Goal: Task Accomplishment & Management: Use online tool/utility

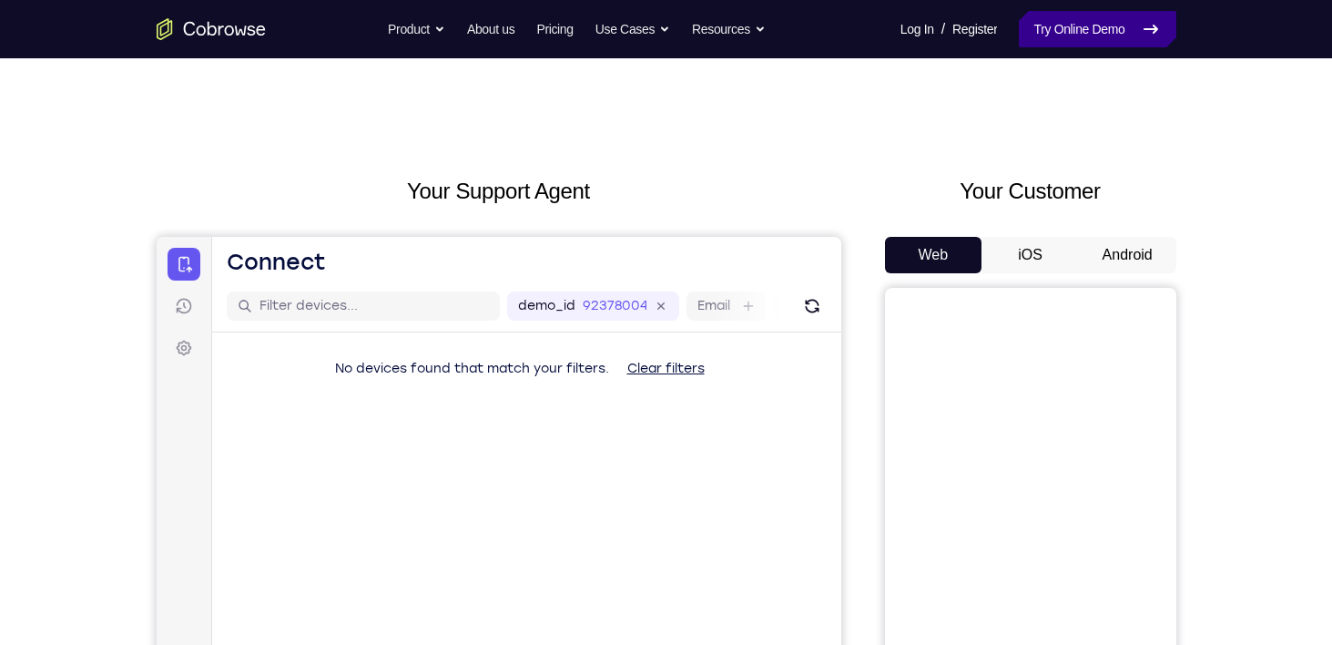
click at [1105, 27] on link "Try Online Demo" at bounding box center [1097, 29] width 157 height 36
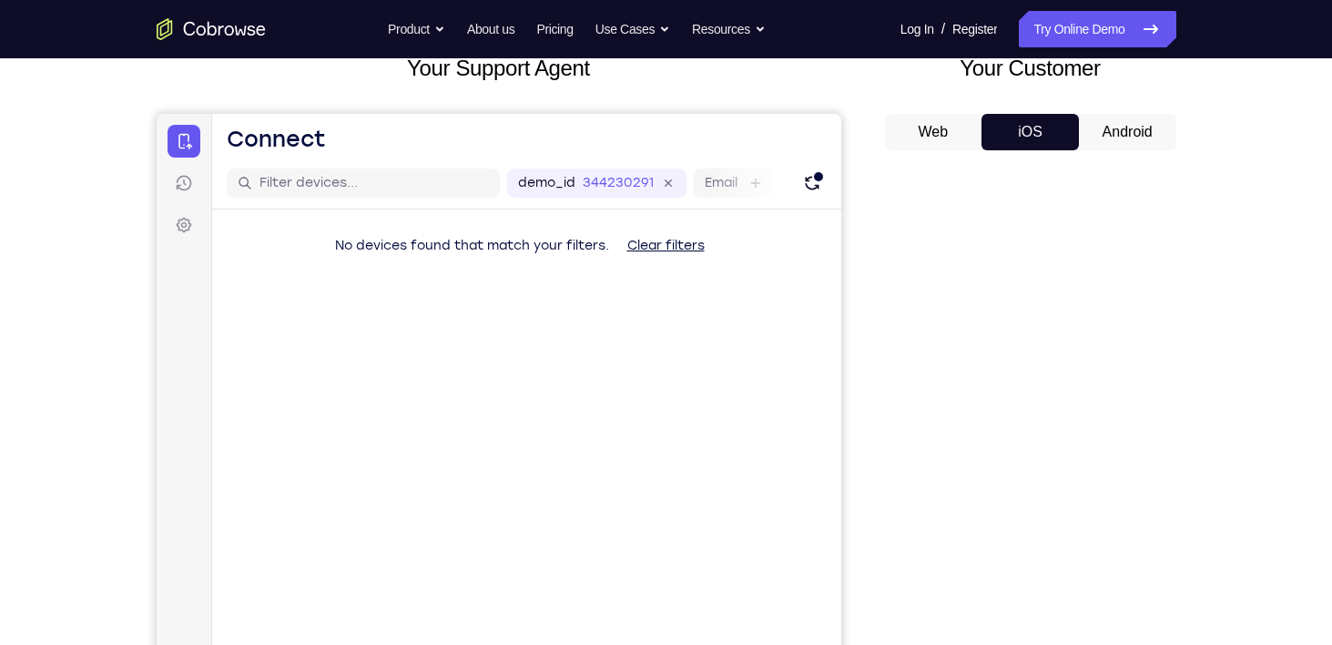
scroll to position [120, 0]
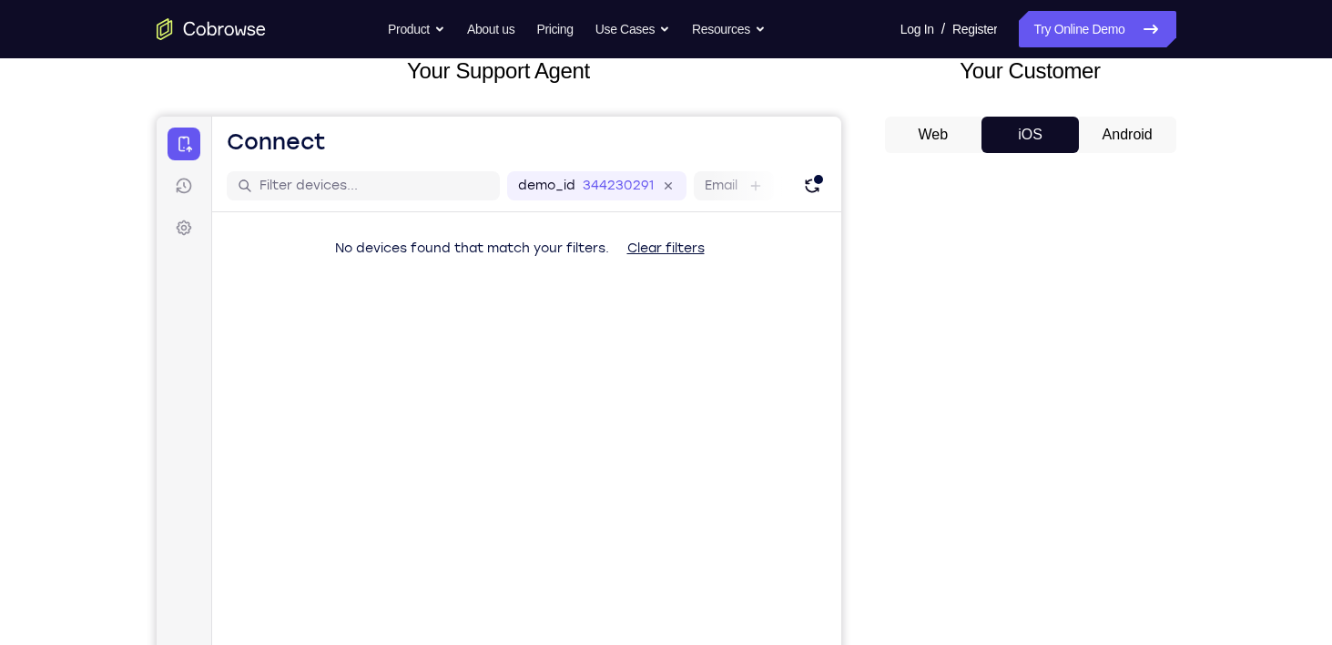
click at [949, 126] on button "Web" at bounding box center [933, 135] width 97 height 36
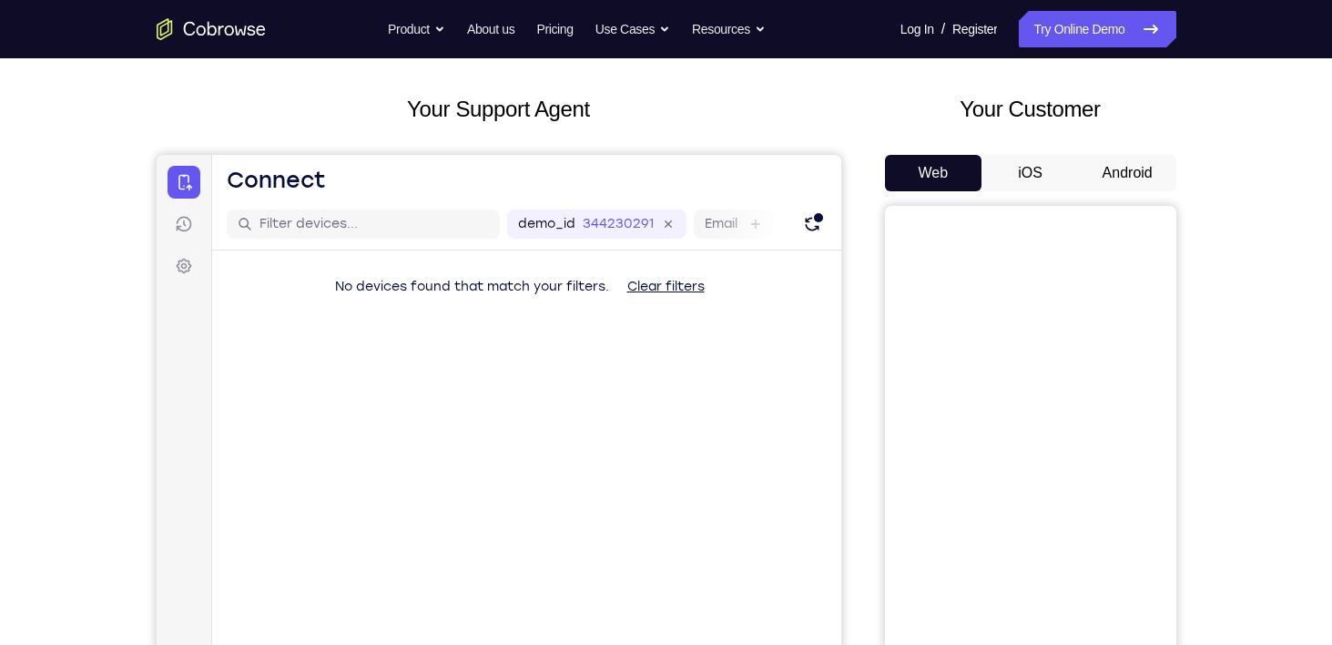
click at [1051, 157] on button "iOS" at bounding box center [1029, 173] width 97 height 36
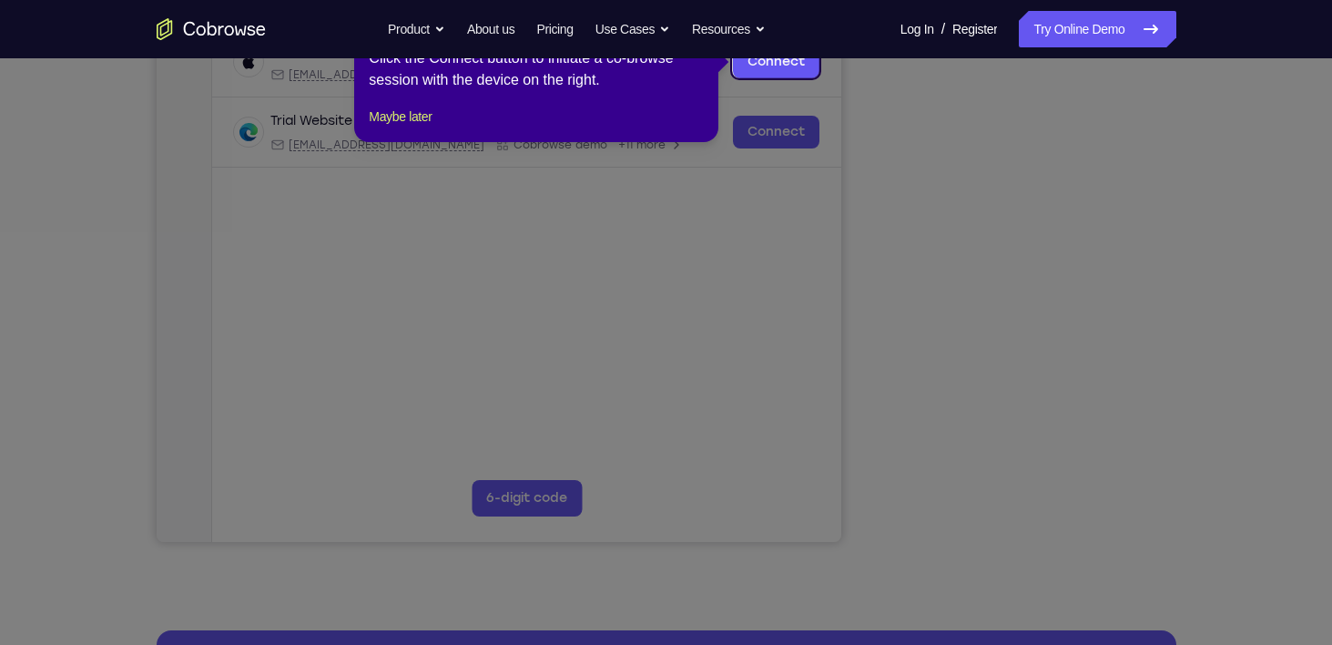
scroll to position [218, 0]
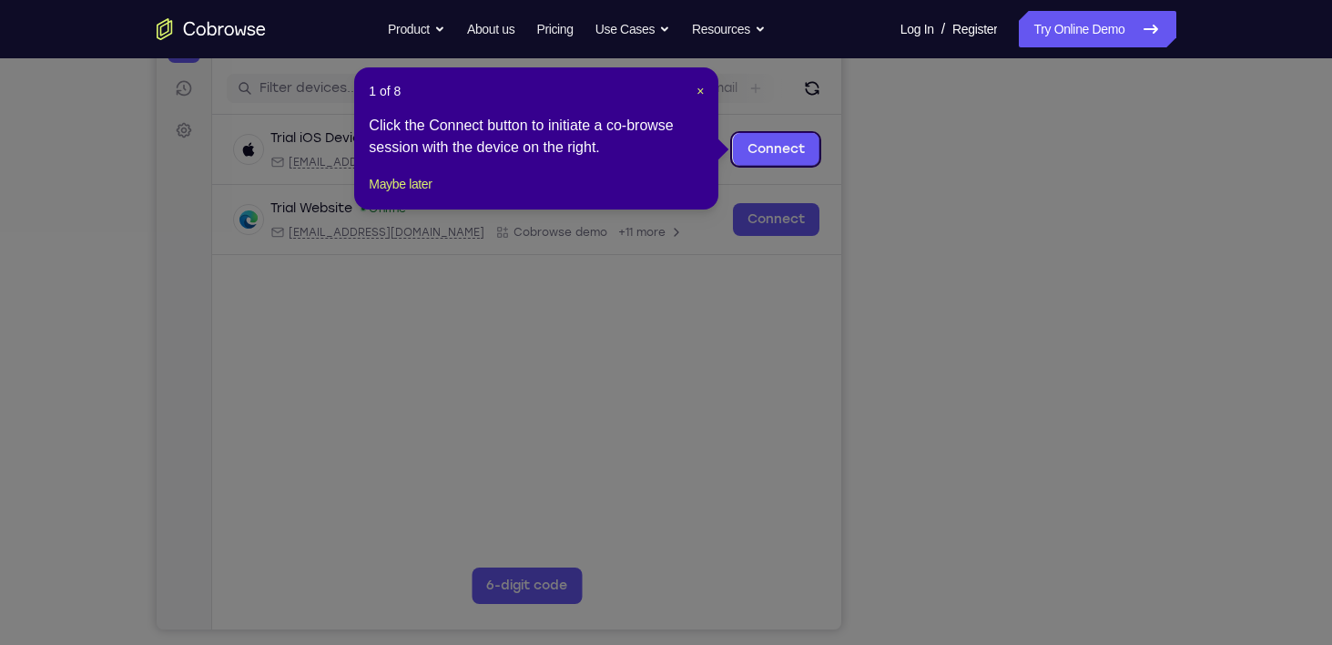
click at [728, 366] on icon at bounding box center [672, 322] width 1345 height 645
click at [702, 92] on span "×" at bounding box center [699, 91] width 7 height 15
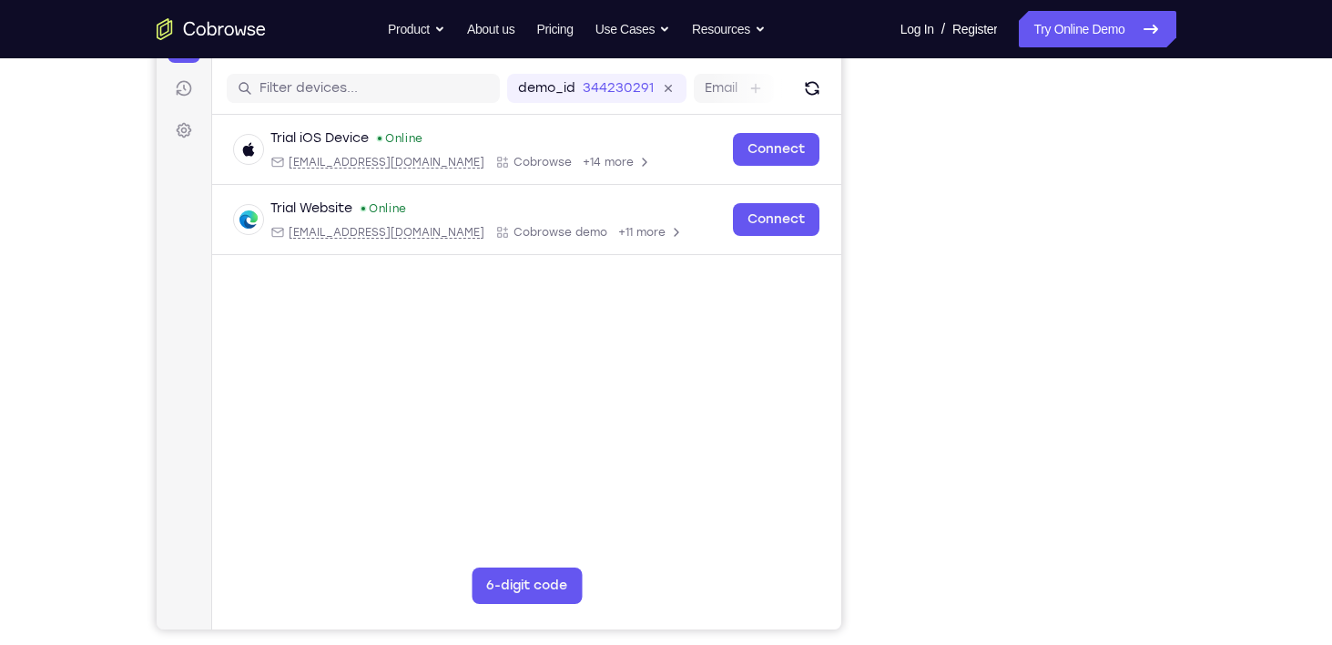
drag, startPoint x: 883, startPoint y: 291, endPoint x: 849, endPoint y: 444, distance: 156.6
click at [849, 444] on div "Your Support Agent Your Customer Web iOS Android" at bounding box center [667, 293] width 1020 height 673
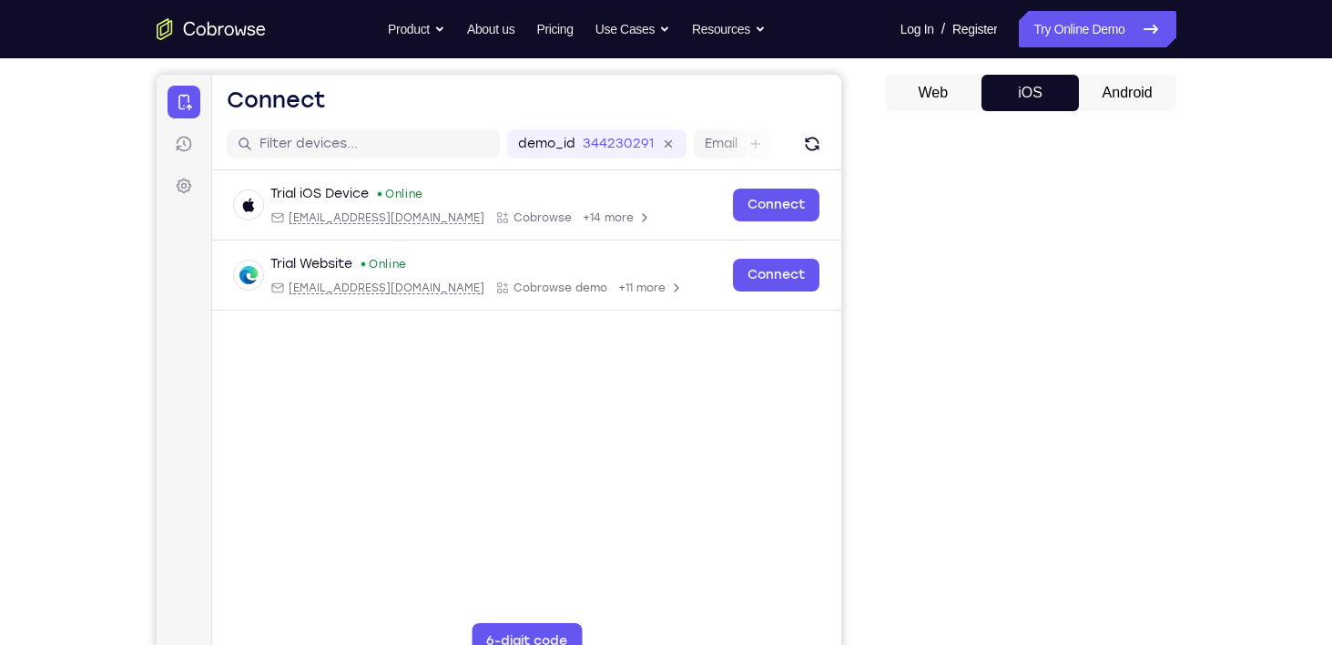
scroll to position [156, 0]
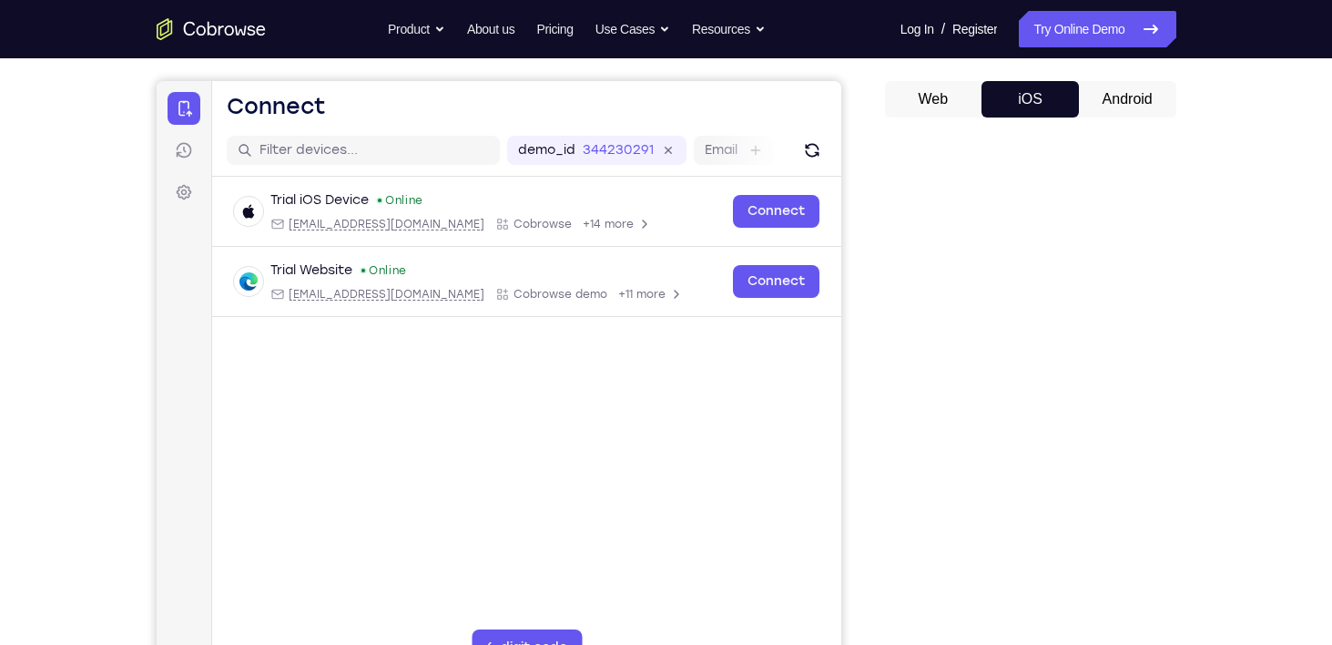
click at [1138, 90] on button "Android" at bounding box center [1127, 99] width 97 height 36
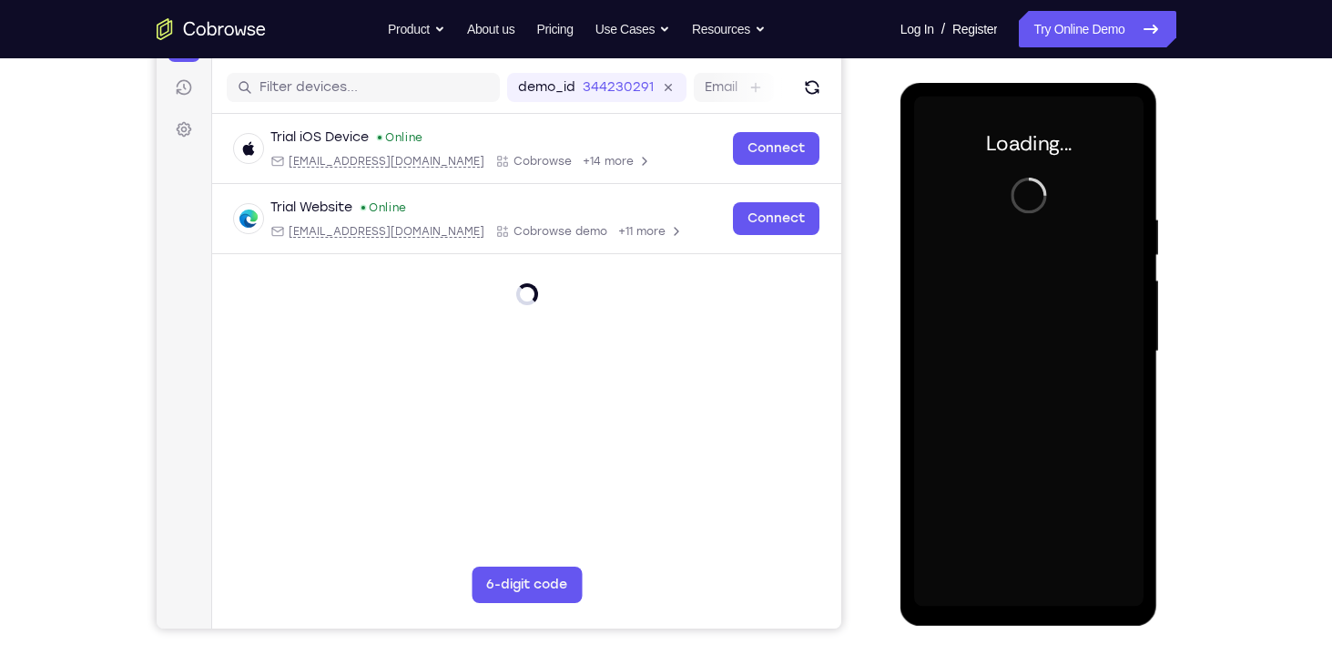
scroll to position [0, 0]
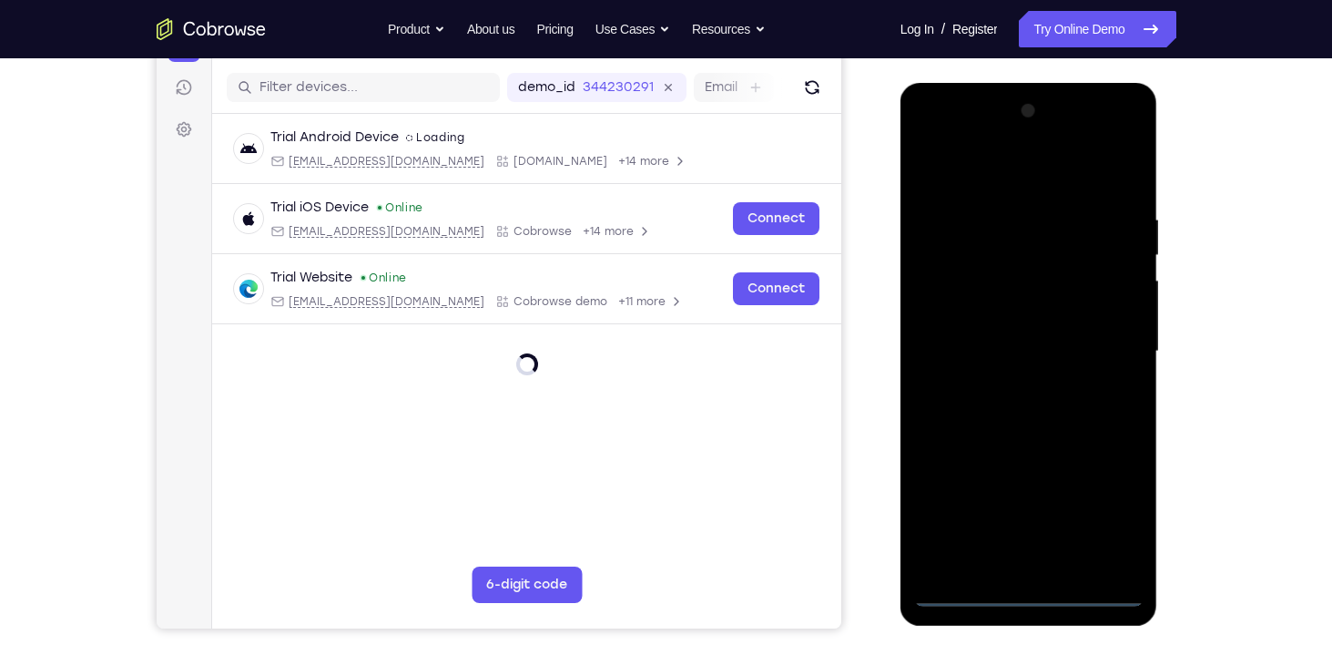
click at [966, 584] on div at bounding box center [1028, 351] width 229 height 510
click at [968, 585] on div at bounding box center [1028, 351] width 229 height 510
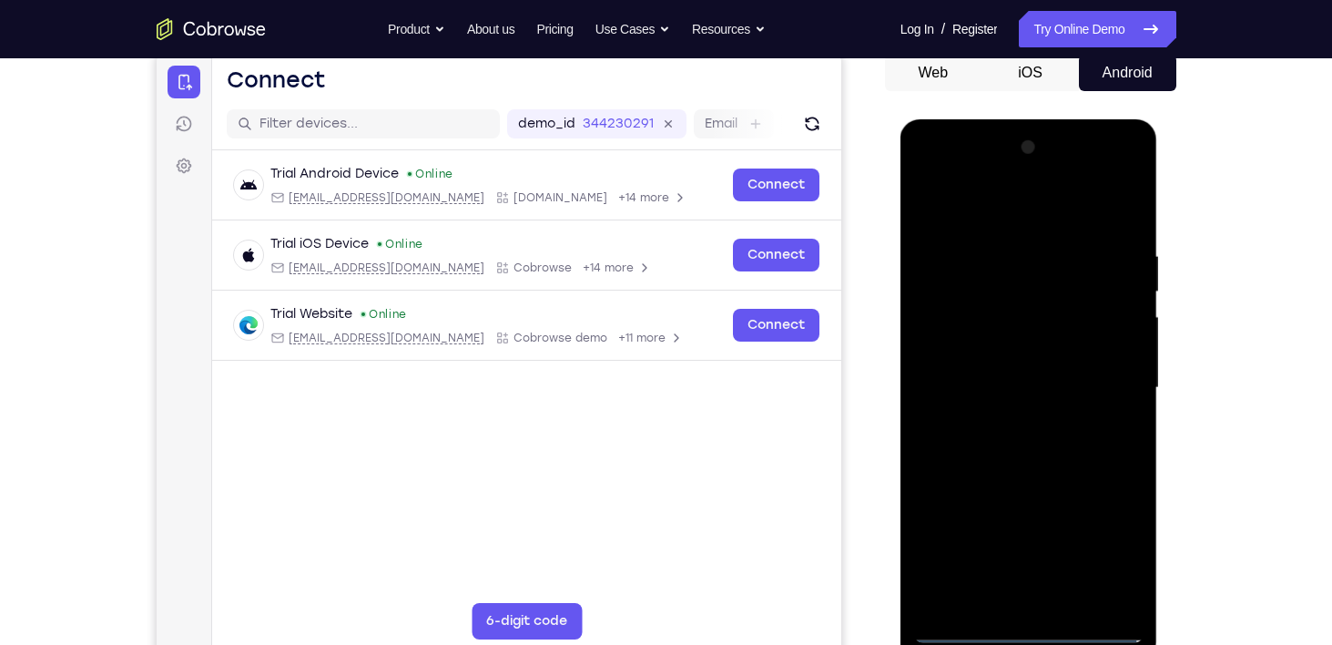
scroll to position [182, 0]
click at [964, 620] on div at bounding box center [1028, 388] width 229 height 510
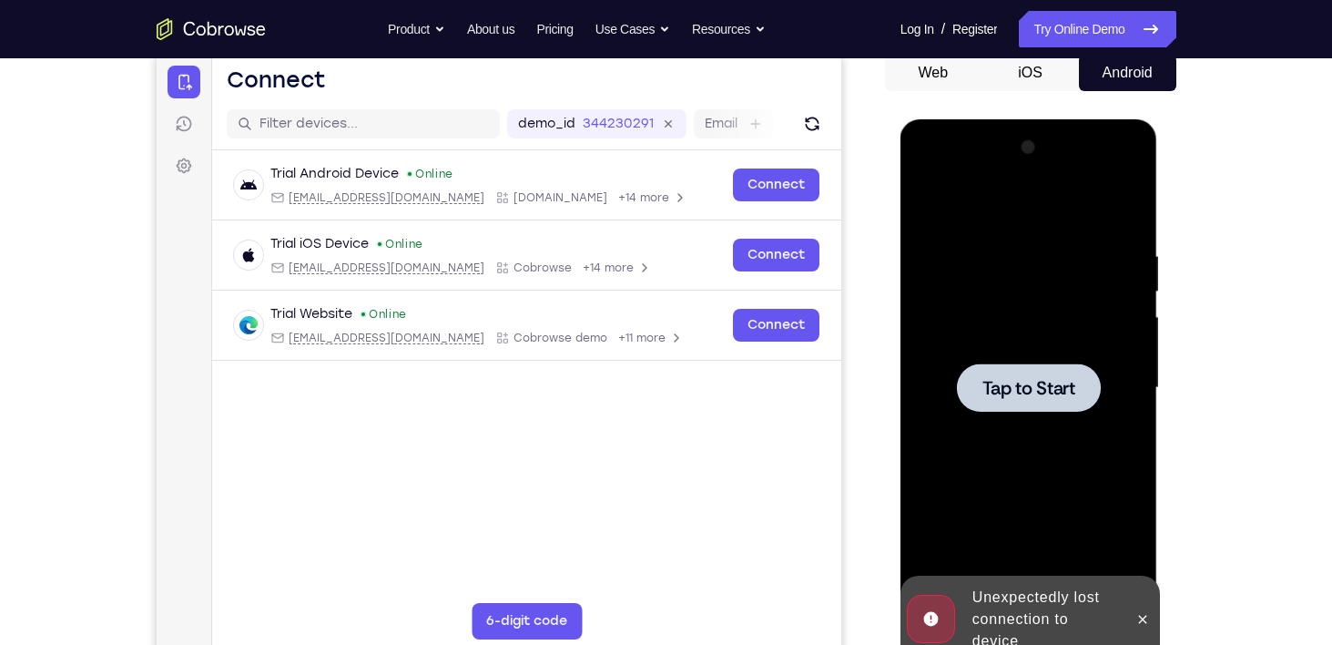
scroll to position [255, 0]
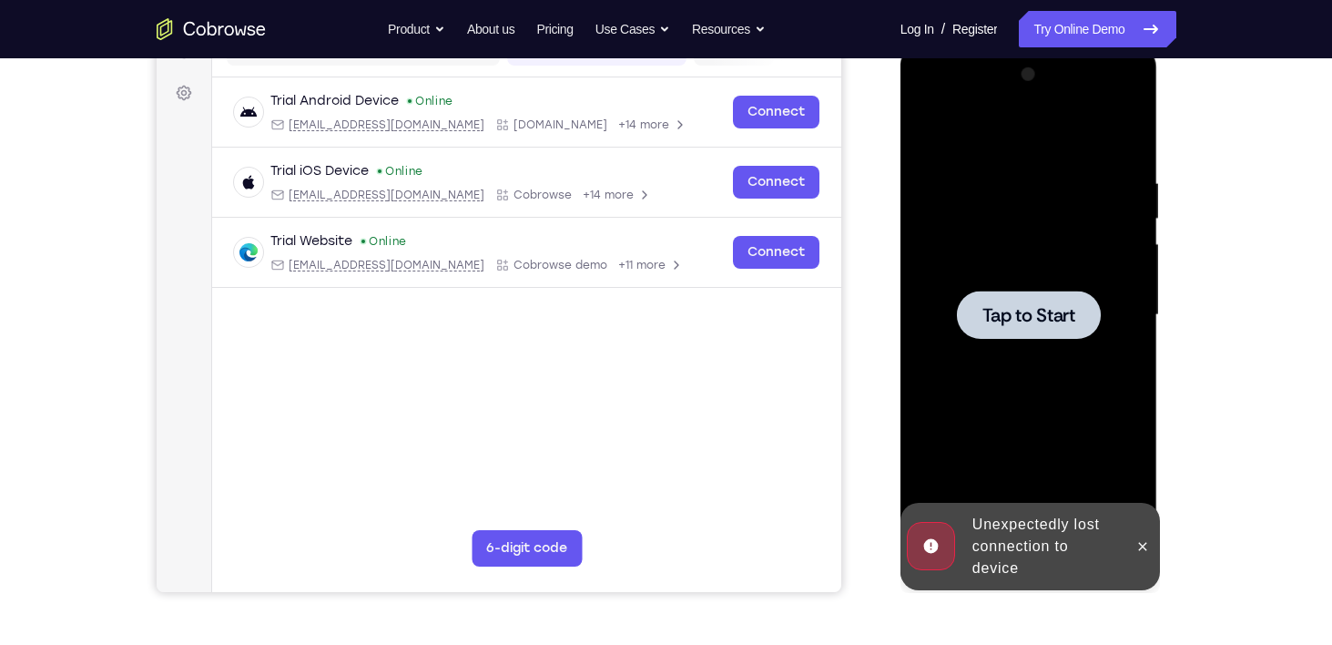
click at [980, 313] on div at bounding box center [1029, 314] width 144 height 48
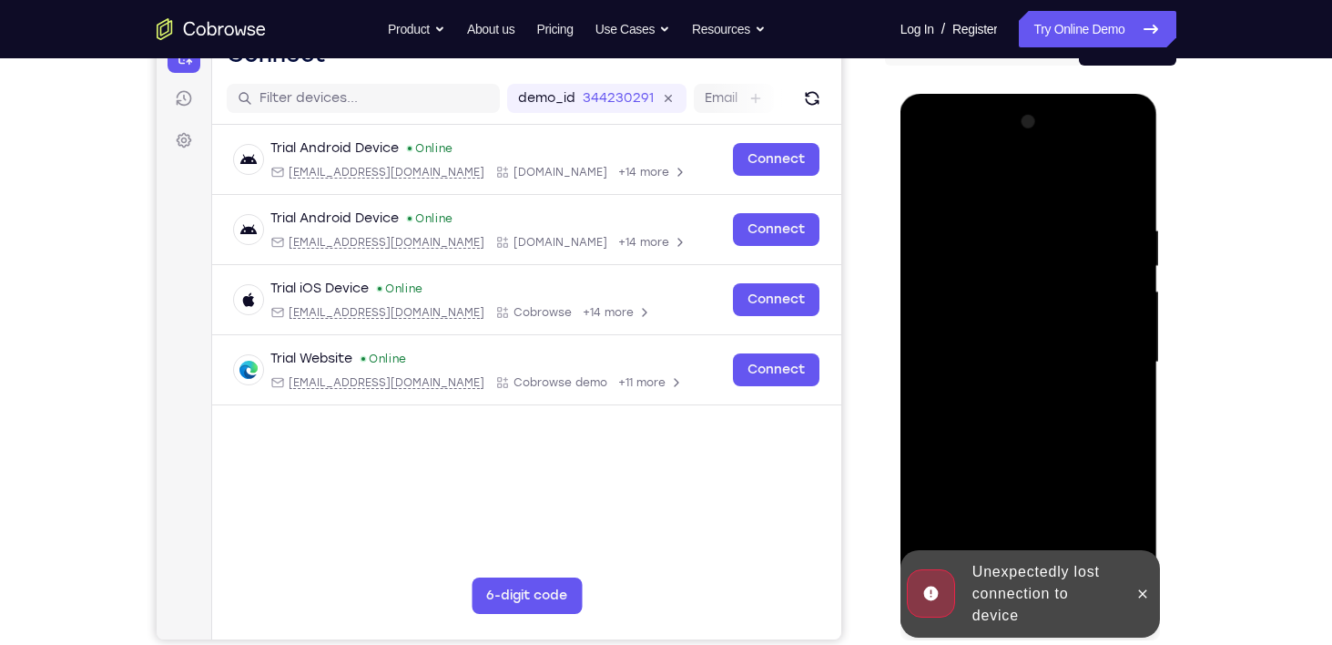
scroll to position [203, 0]
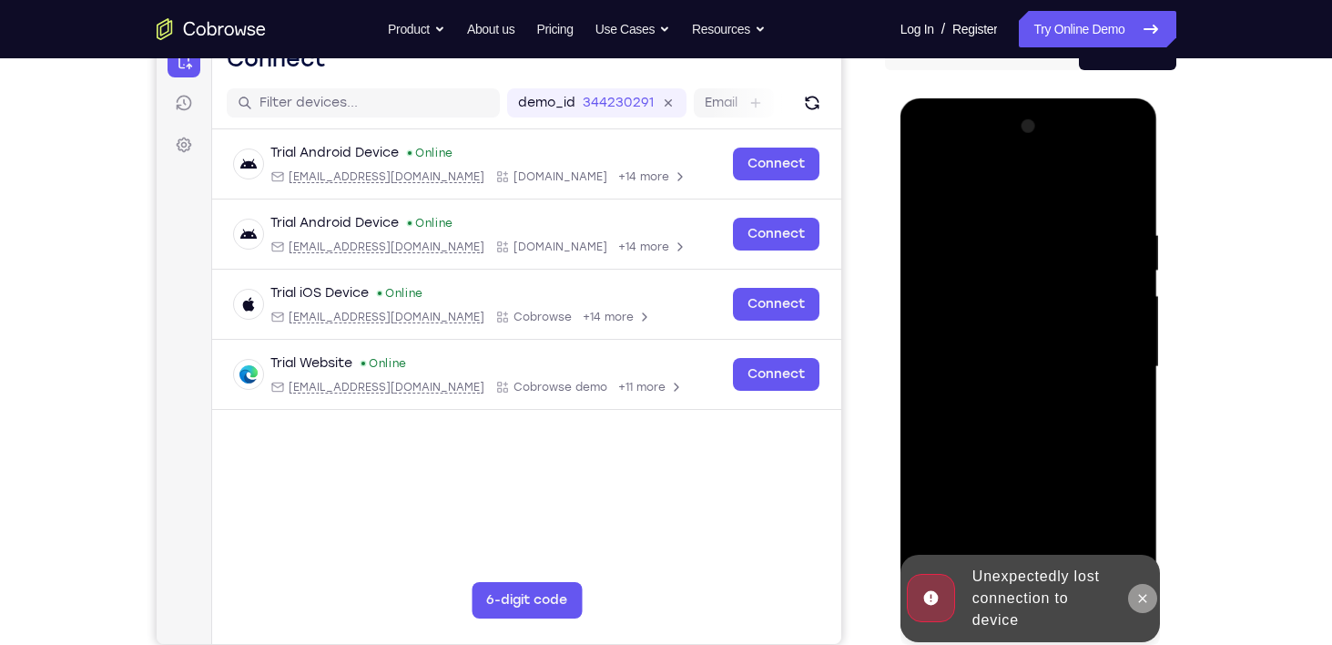
click at [1143, 603] on icon at bounding box center [1142, 598] width 15 height 15
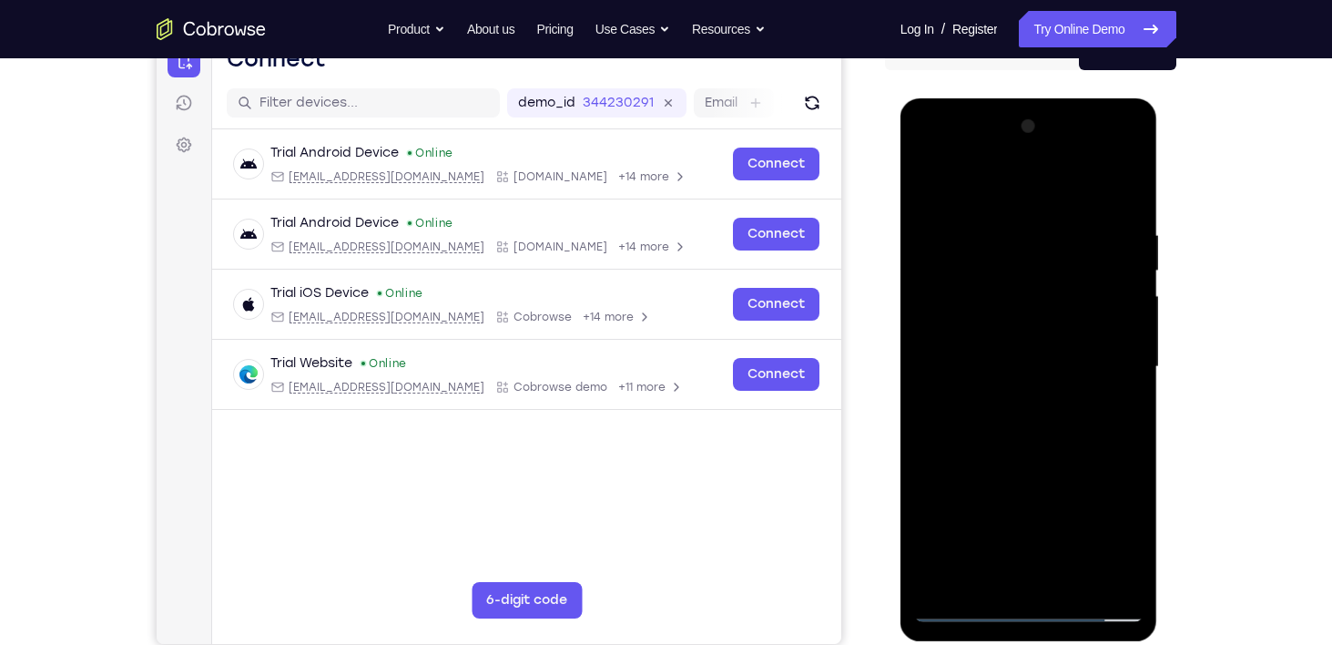
click at [970, 612] on div at bounding box center [1028, 367] width 229 height 510
click at [958, 603] on div at bounding box center [1028, 367] width 229 height 510
click at [1107, 527] on div at bounding box center [1028, 367] width 229 height 510
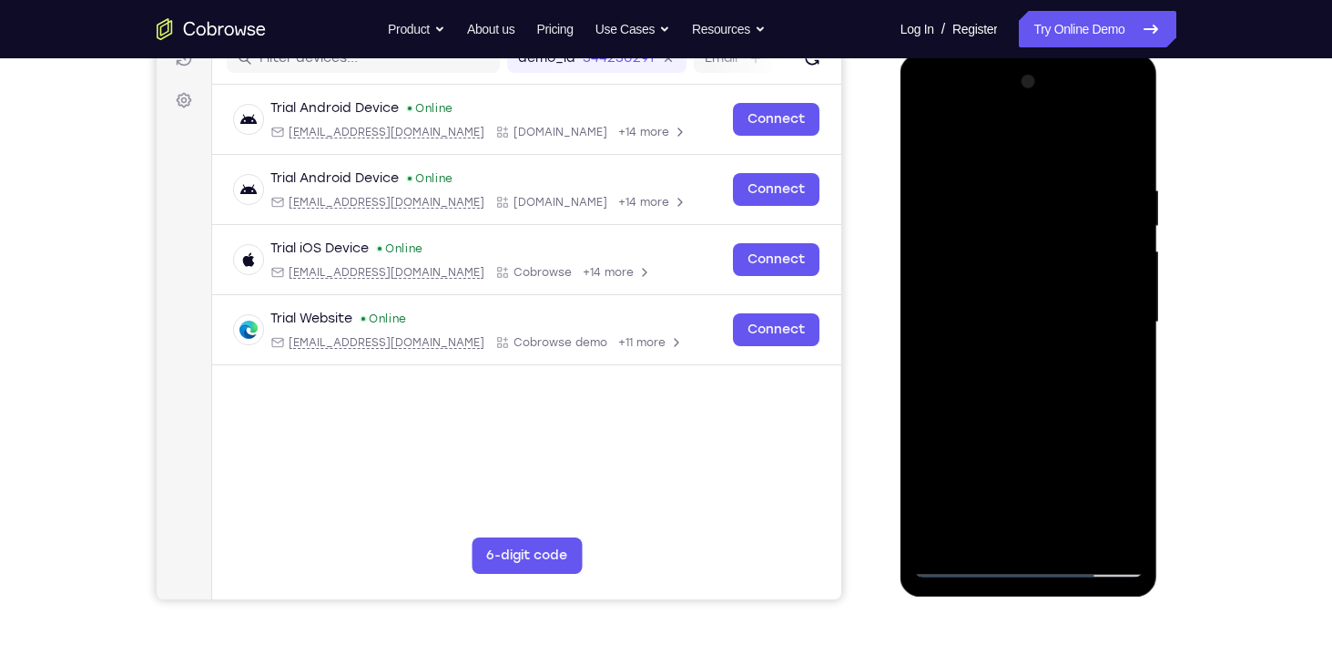
click at [973, 110] on div at bounding box center [1028, 322] width 229 height 510
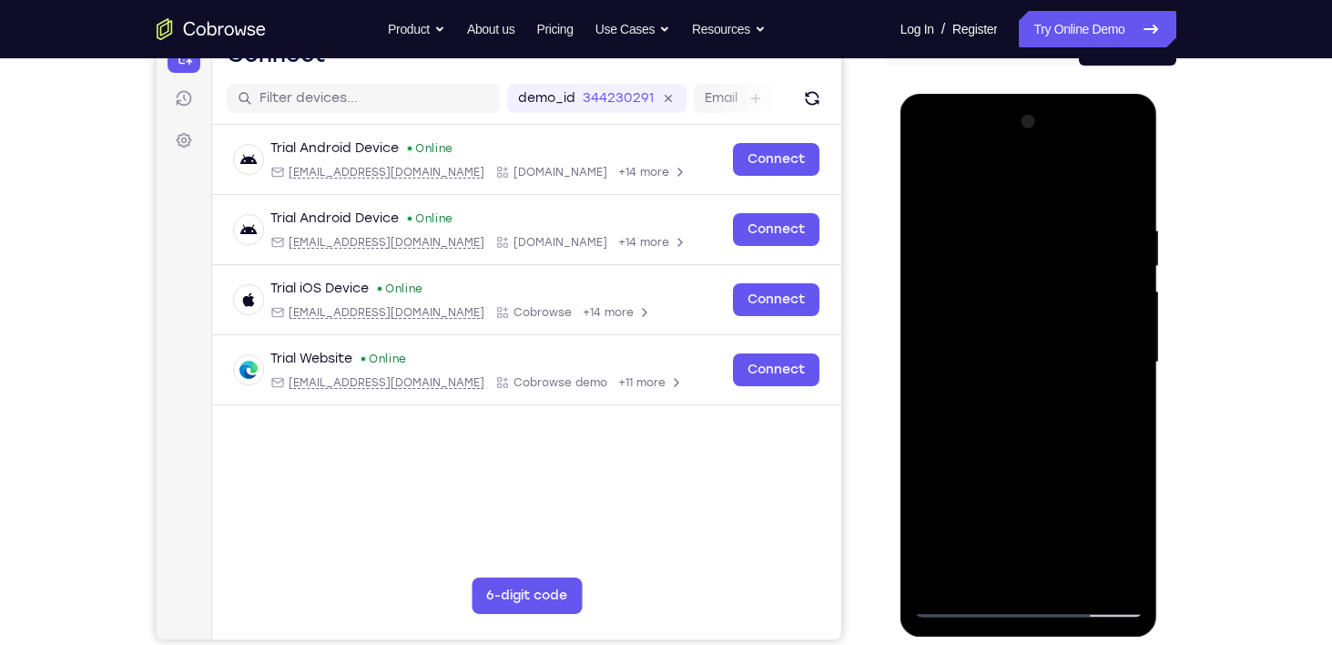
click at [1094, 352] on div at bounding box center [1028, 362] width 229 height 510
click at [1120, 443] on div at bounding box center [1028, 362] width 229 height 510
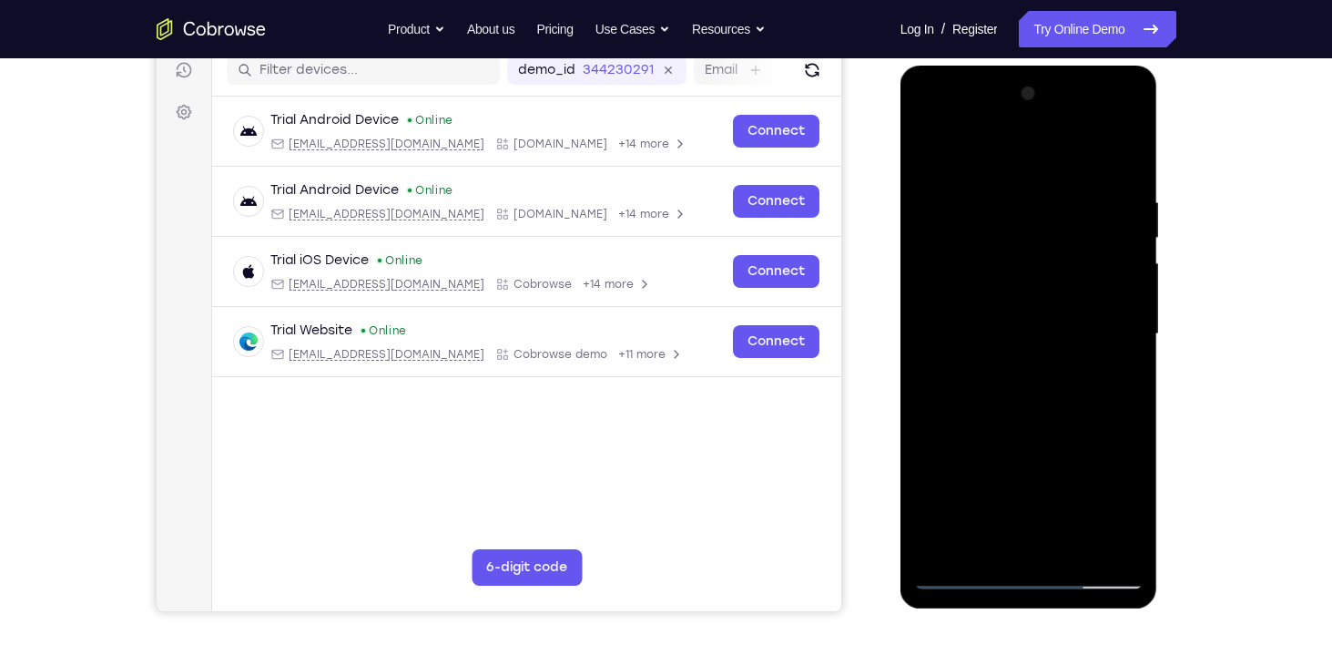
click at [1000, 371] on div at bounding box center [1028, 334] width 229 height 510
click at [1012, 313] on div at bounding box center [1028, 334] width 229 height 510
click at [1041, 442] on div at bounding box center [1028, 334] width 229 height 510
click at [1056, 444] on div at bounding box center [1028, 334] width 229 height 510
click at [959, 478] on div at bounding box center [1028, 334] width 229 height 510
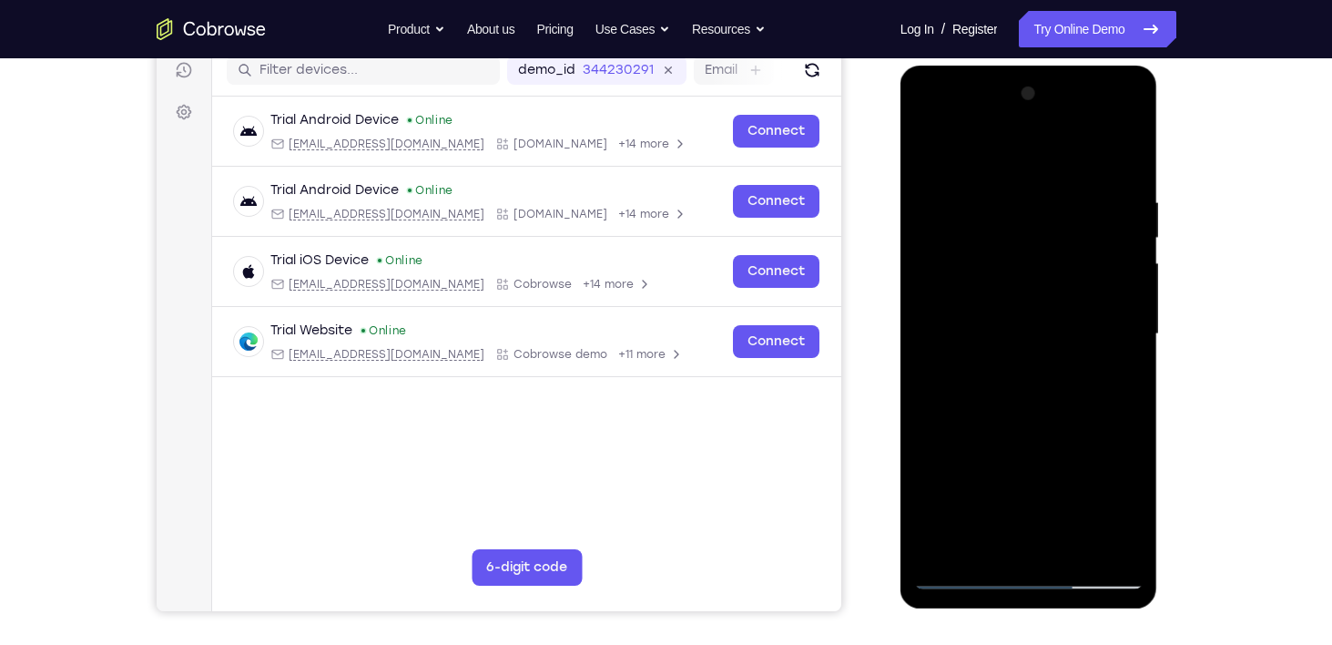
click at [1009, 473] on div at bounding box center [1028, 334] width 229 height 510
click at [1095, 502] on div at bounding box center [1028, 334] width 229 height 510
click at [944, 479] on div at bounding box center [1028, 334] width 229 height 510
click at [1024, 481] on div at bounding box center [1028, 334] width 229 height 510
click at [978, 478] on div at bounding box center [1028, 334] width 229 height 510
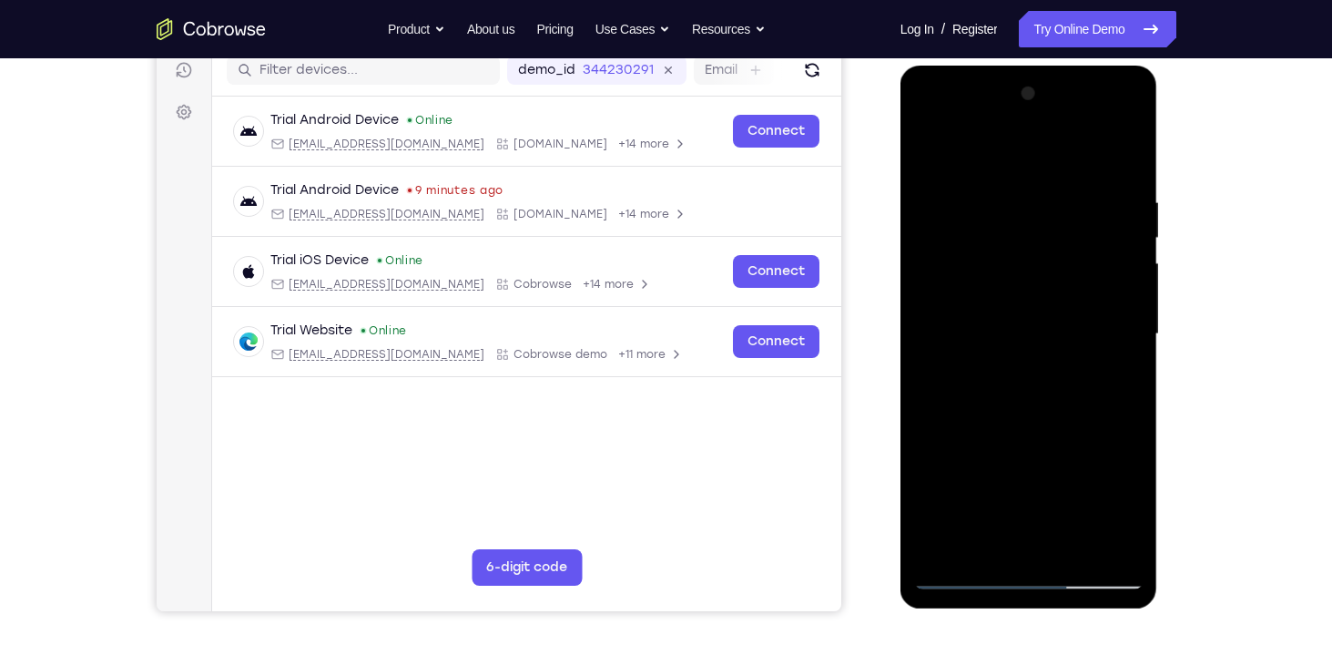
click at [1042, 446] on div at bounding box center [1028, 334] width 229 height 510
click at [1000, 299] on div at bounding box center [1028, 334] width 229 height 510
click at [931, 510] on div at bounding box center [1028, 334] width 229 height 510
click at [1092, 512] on div at bounding box center [1028, 334] width 229 height 510
click at [938, 472] on div at bounding box center [1028, 334] width 229 height 510
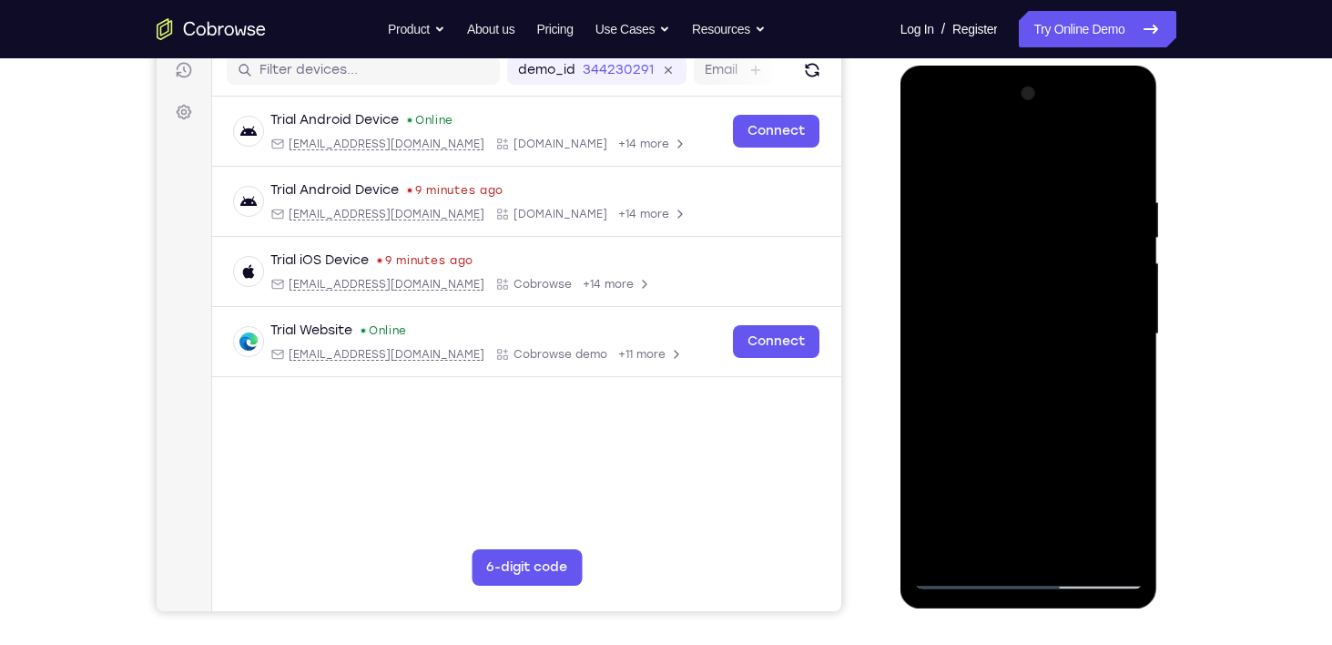
click at [1000, 444] on div at bounding box center [1028, 334] width 229 height 510
click at [940, 477] on div at bounding box center [1028, 334] width 229 height 510
click at [1095, 514] on div at bounding box center [1028, 334] width 229 height 510
click at [948, 410] on div at bounding box center [1028, 334] width 229 height 510
click at [1136, 412] on div at bounding box center [1028, 334] width 229 height 510
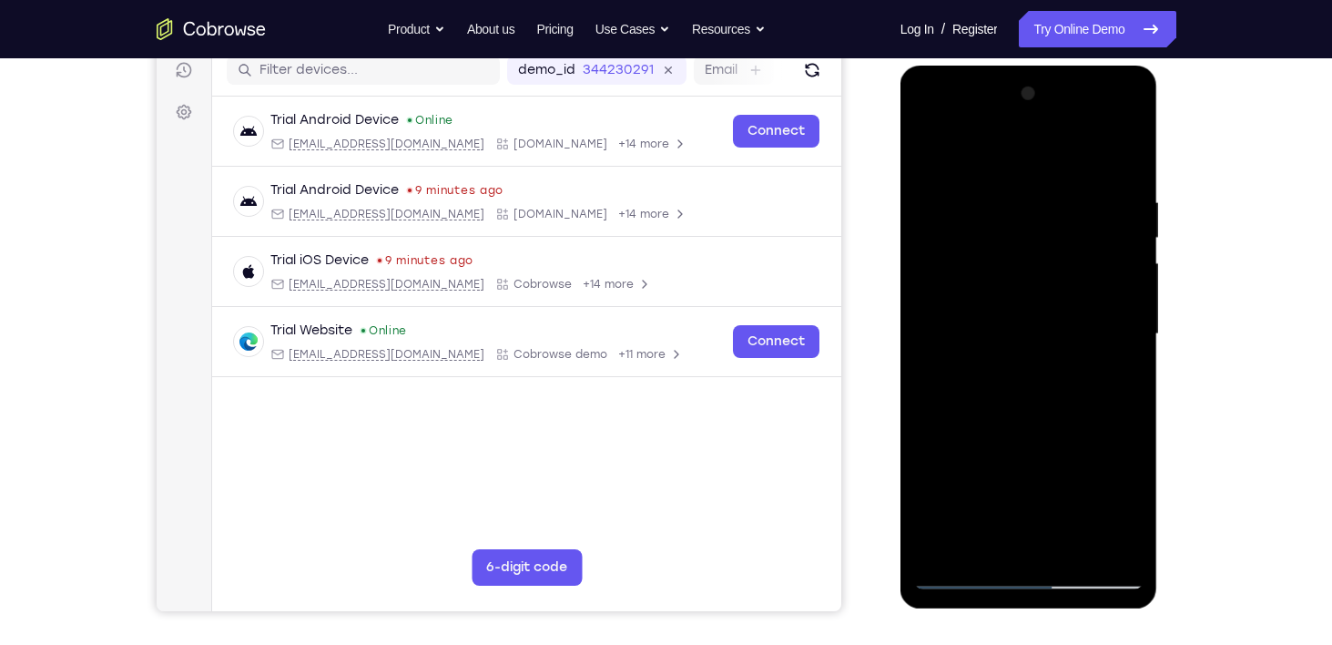
click at [1133, 412] on div at bounding box center [1028, 334] width 229 height 510
click at [998, 410] on div at bounding box center [1028, 334] width 229 height 510
click at [987, 339] on div at bounding box center [1028, 334] width 229 height 510
click at [1010, 383] on div at bounding box center [1028, 334] width 229 height 510
click at [1113, 352] on div at bounding box center [1028, 334] width 229 height 510
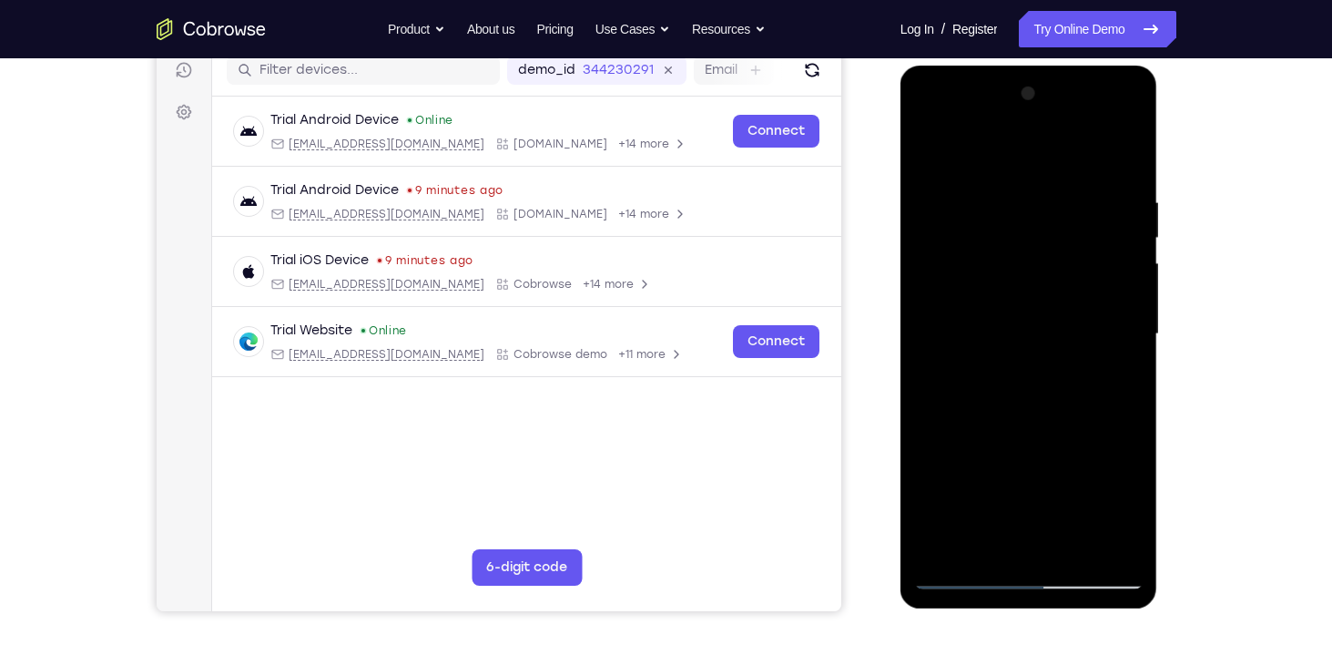
click at [1052, 328] on div at bounding box center [1028, 334] width 229 height 510
click at [1017, 385] on div at bounding box center [1028, 334] width 229 height 510
click at [1030, 387] on div at bounding box center [1028, 334] width 229 height 510
click at [1047, 372] on div at bounding box center [1028, 334] width 229 height 510
click at [958, 575] on div at bounding box center [1028, 334] width 229 height 510
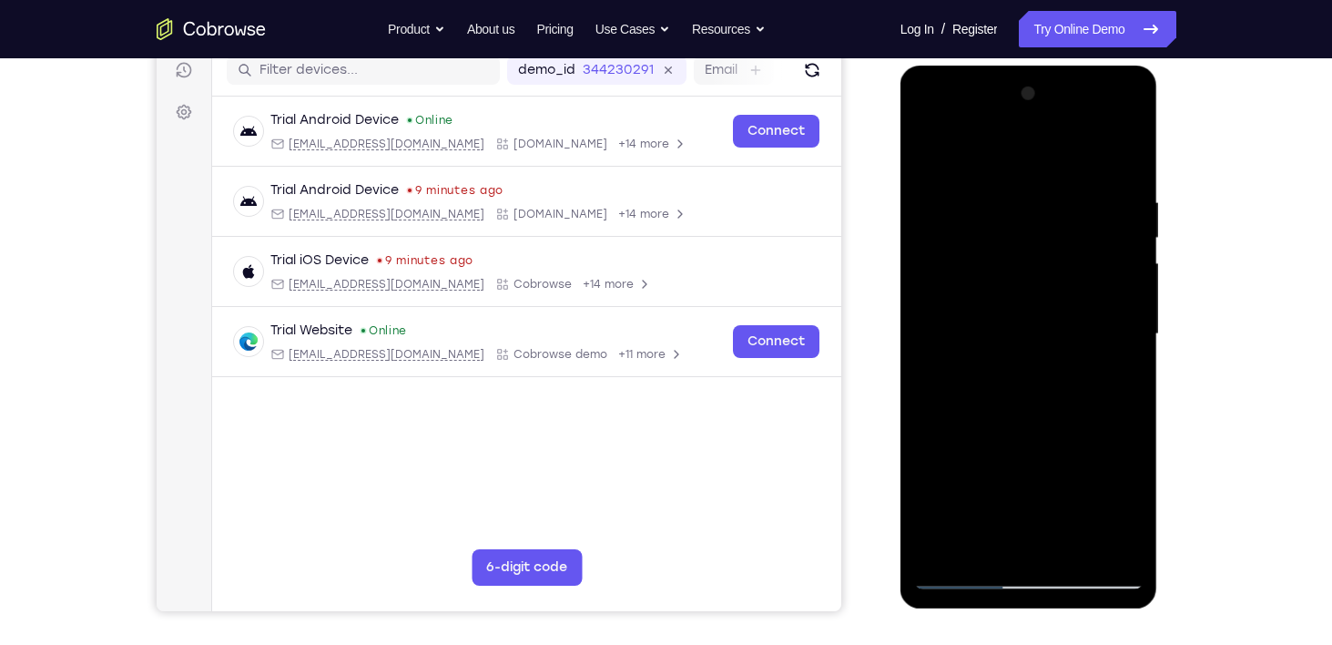
click at [958, 575] on div at bounding box center [1028, 334] width 229 height 510
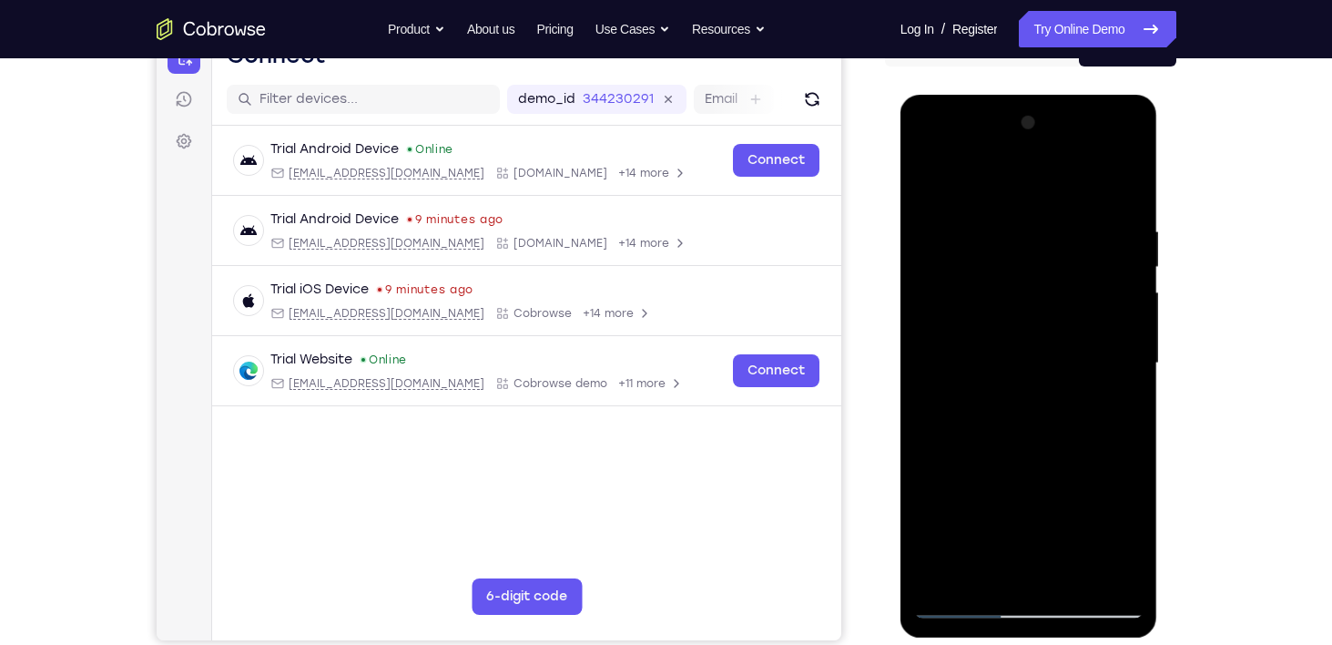
scroll to position [208, 0]
click at [1107, 144] on div at bounding box center [1028, 362] width 229 height 510
click at [971, 586] on div at bounding box center [1028, 362] width 229 height 510
click at [962, 595] on div at bounding box center [1028, 362] width 229 height 510
click at [1091, 604] on div at bounding box center [1028, 362] width 229 height 510
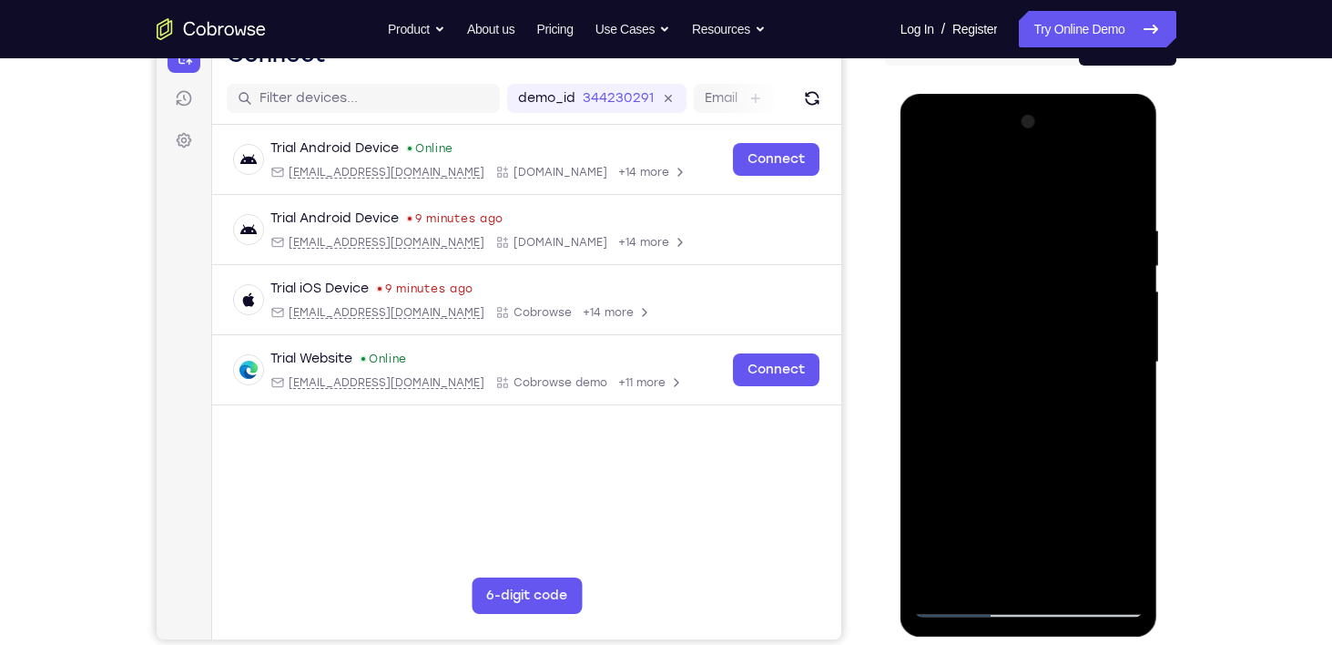
click at [1017, 371] on div at bounding box center [1028, 362] width 229 height 510
click at [1106, 527] on div at bounding box center [1028, 362] width 229 height 510
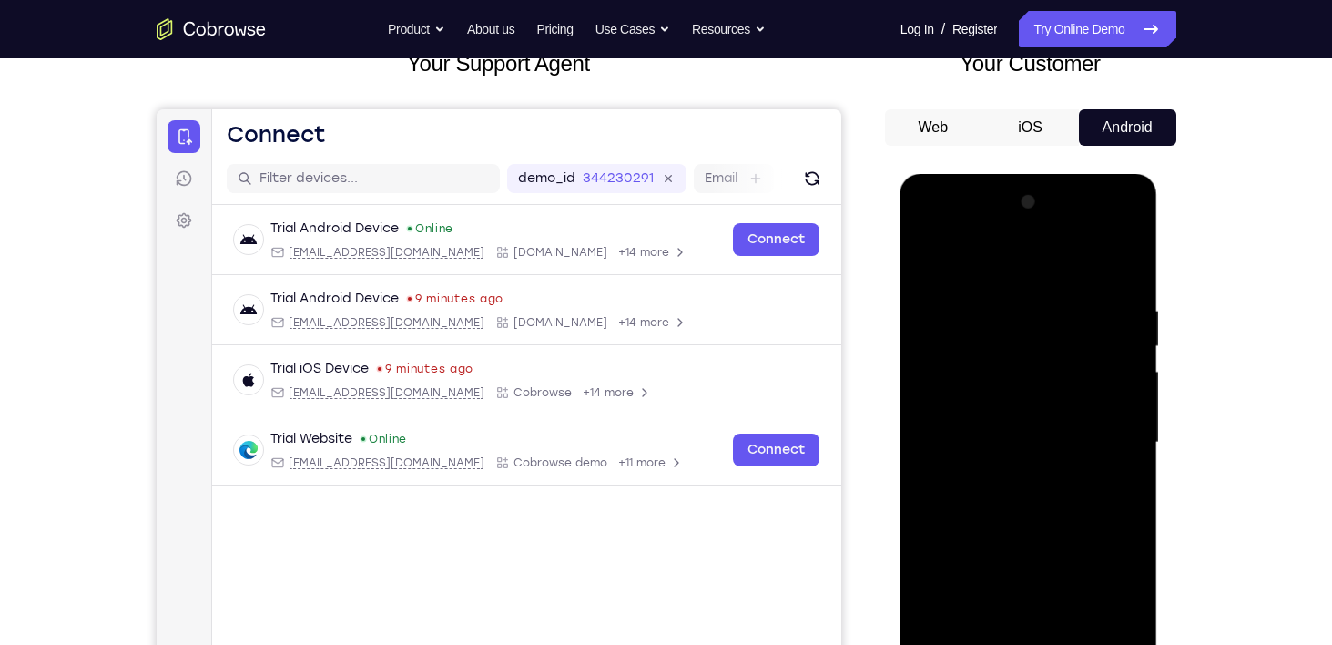
scroll to position [117, 0]
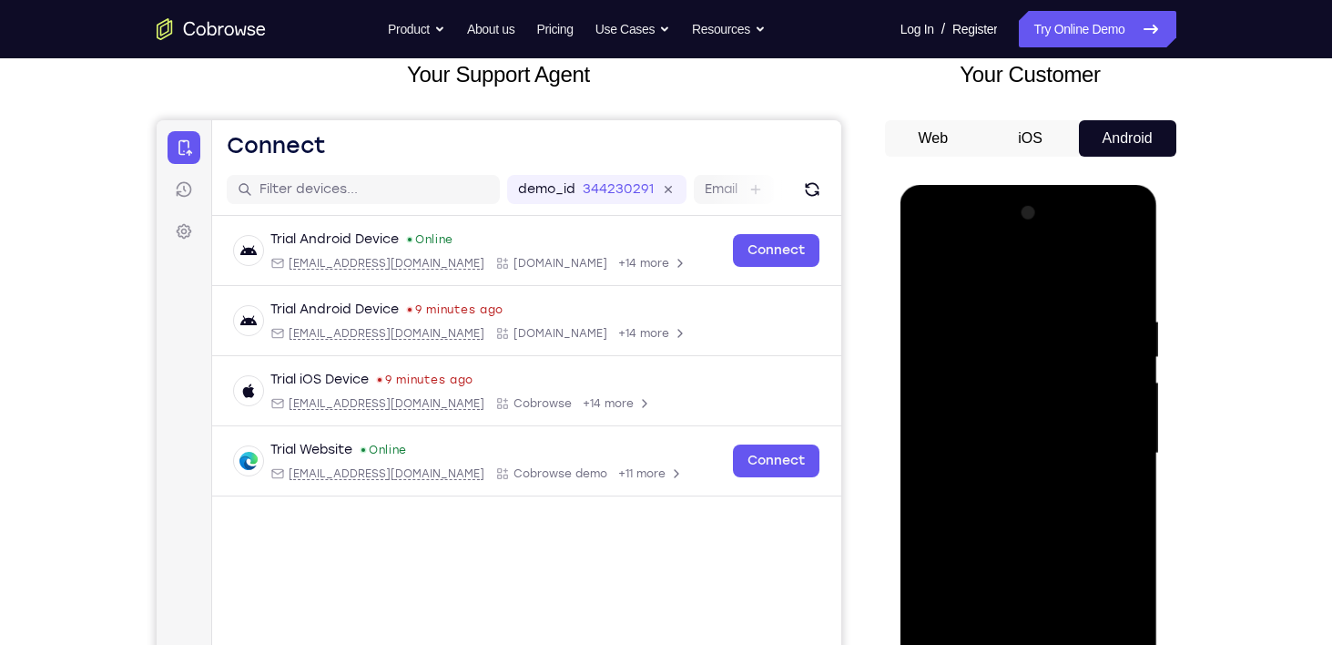
click at [947, 238] on div at bounding box center [1028, 453] width 229 height 510
click at [966, 353] on div at bounding box center [1028, 453] width 229 height 510
click at [942, 281] on div at bounding box center [1028, 453] width 229 height 510
click at [952, 383] on div at bounding box center [1028, 453] width 229 height 510
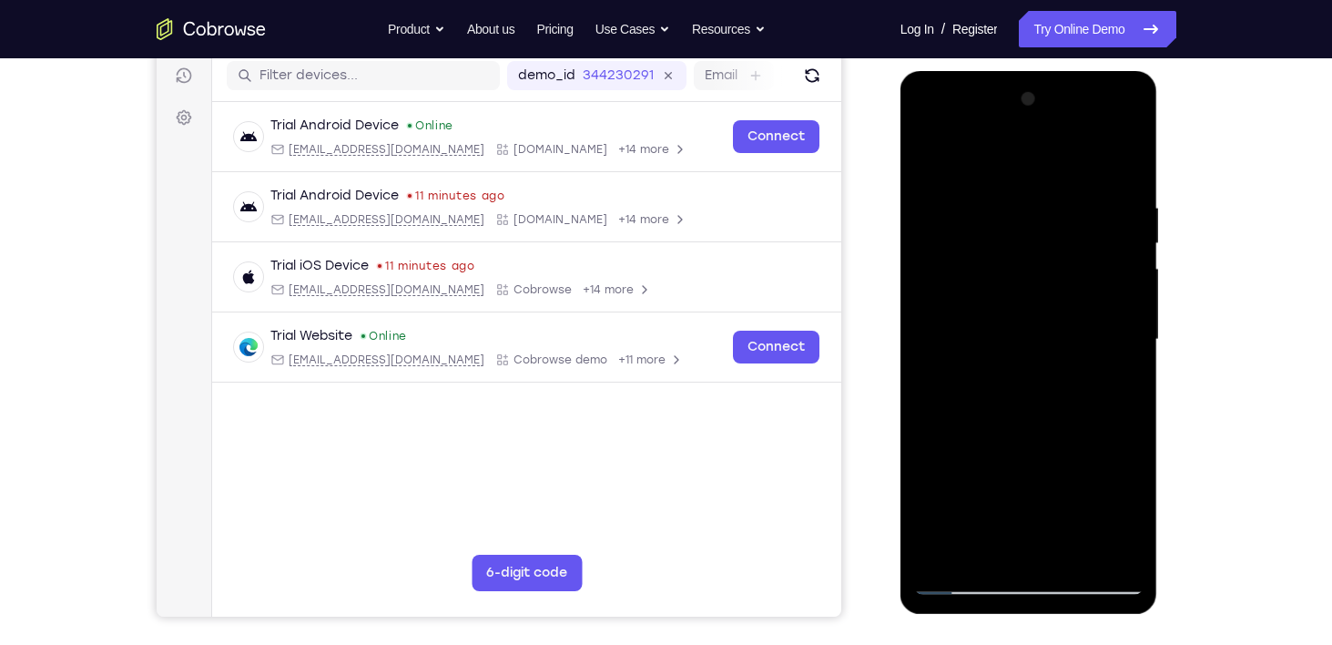
scroll to position [231, 0]
click at [1037, 580] on div at bounding box center [1028, 339] width 229 height 510
click at [1102, 490] on div at bounding box center [1028, 339] width 229 height 510
click at [1005, 370] on div at bounding box center [1028, 339] width 229 height 510
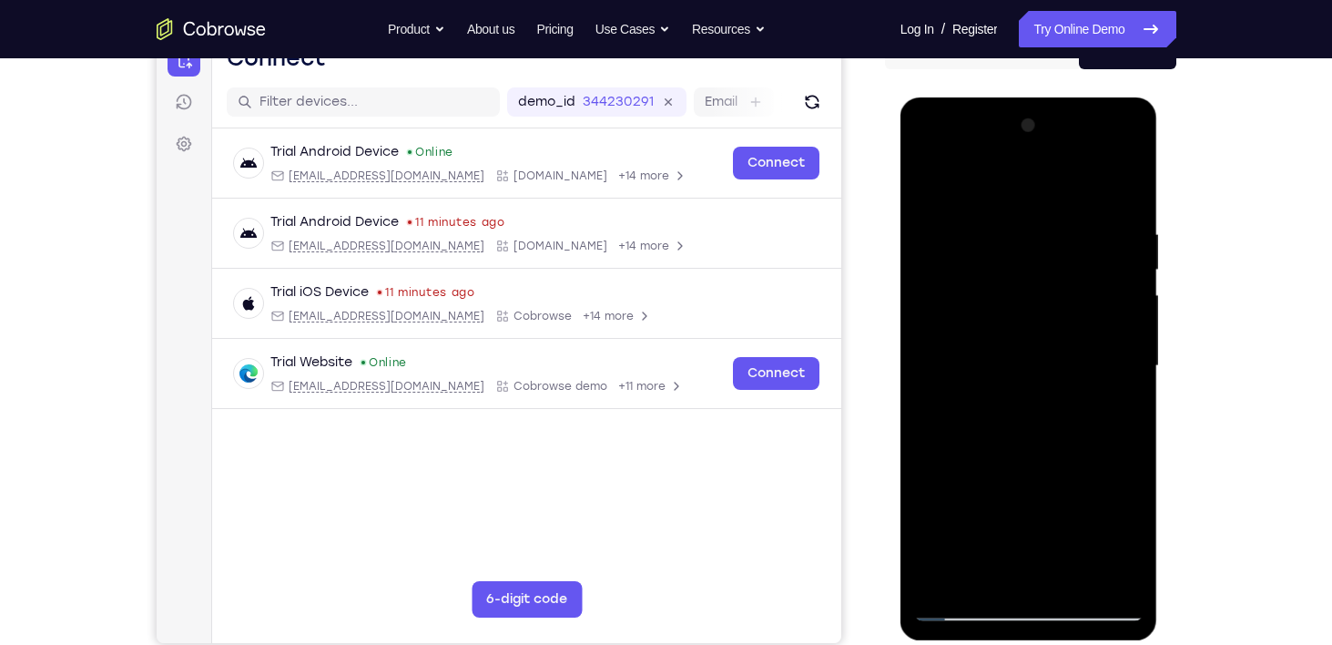
scroll to position [204, 0]
click at [960, 604] on div at bounding box center [1028, 366] width 229 height 510
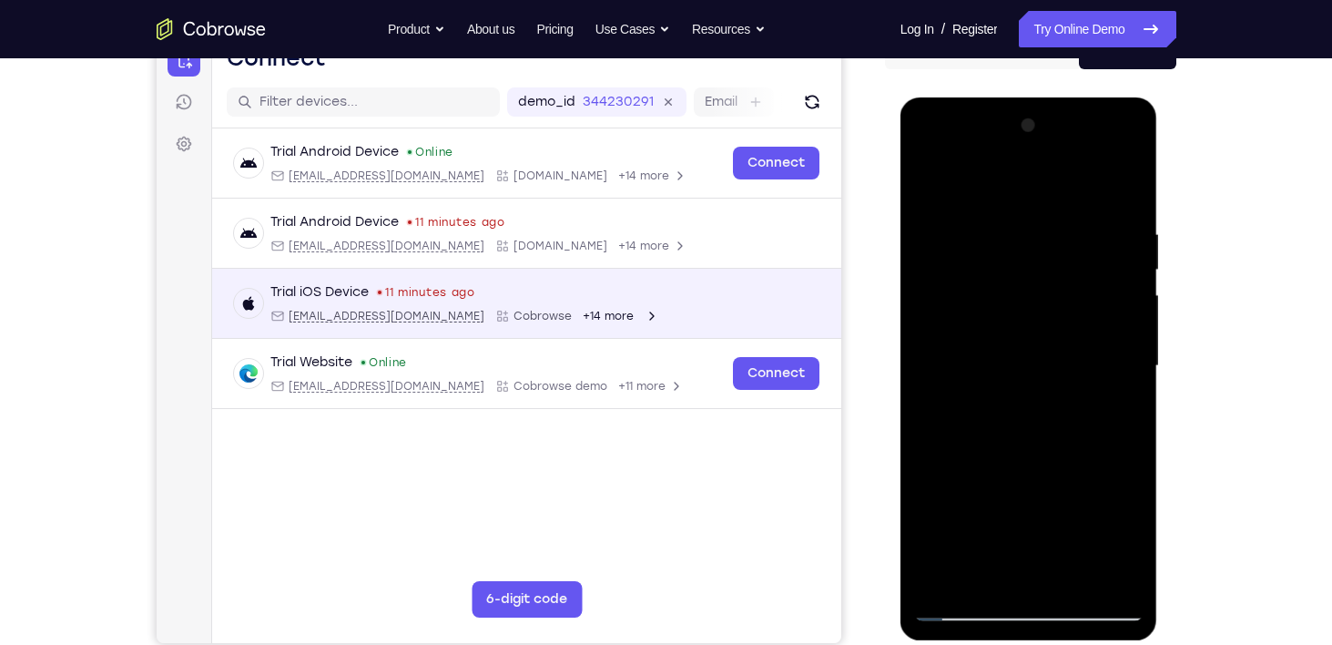
scroll to position [0, 0]
